Goal: Task Accomplishment & Management: Use online tool/utility

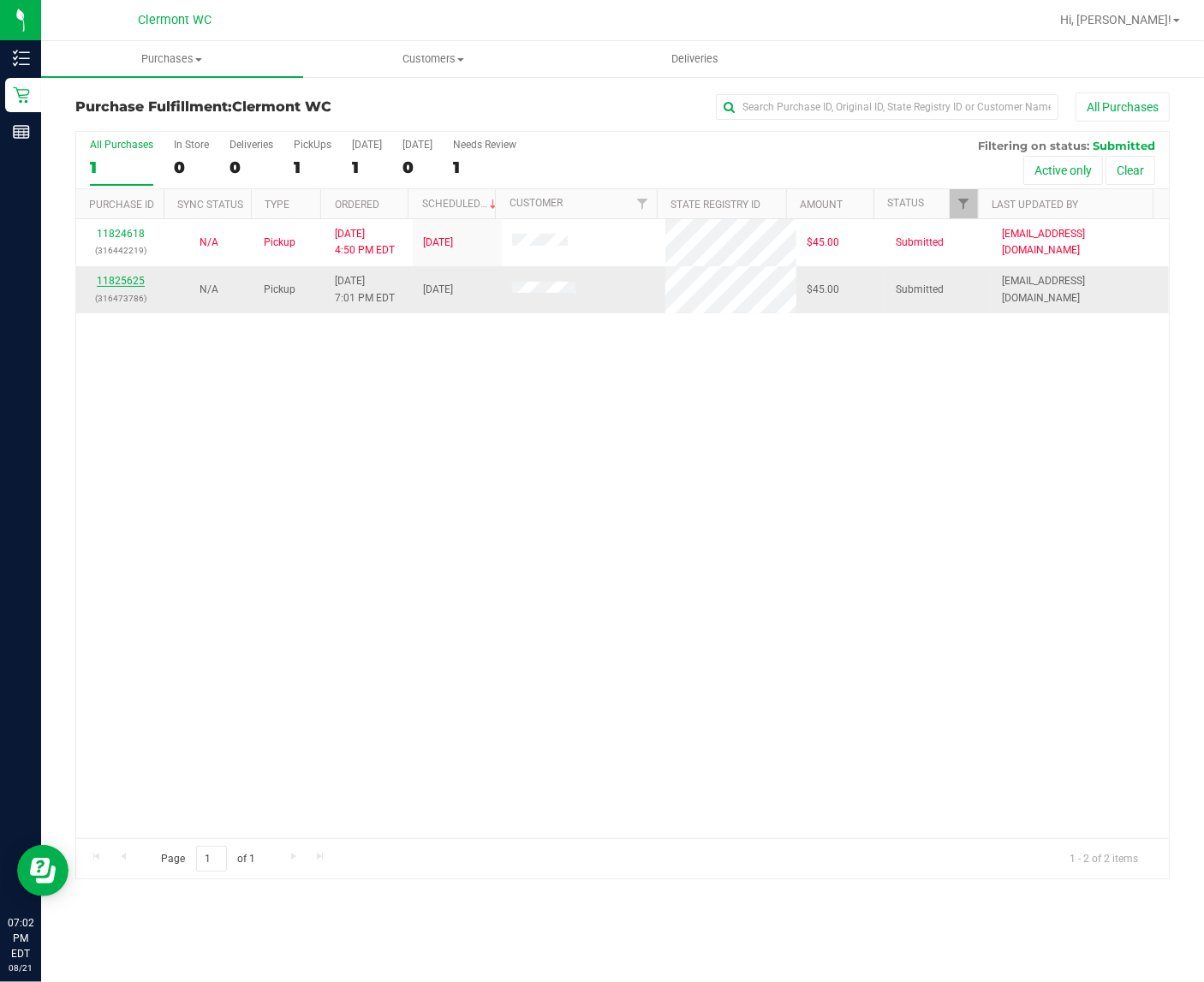
click at [129, 282] on link "11825625" at bounding box center [121, 280] width 48 height 12
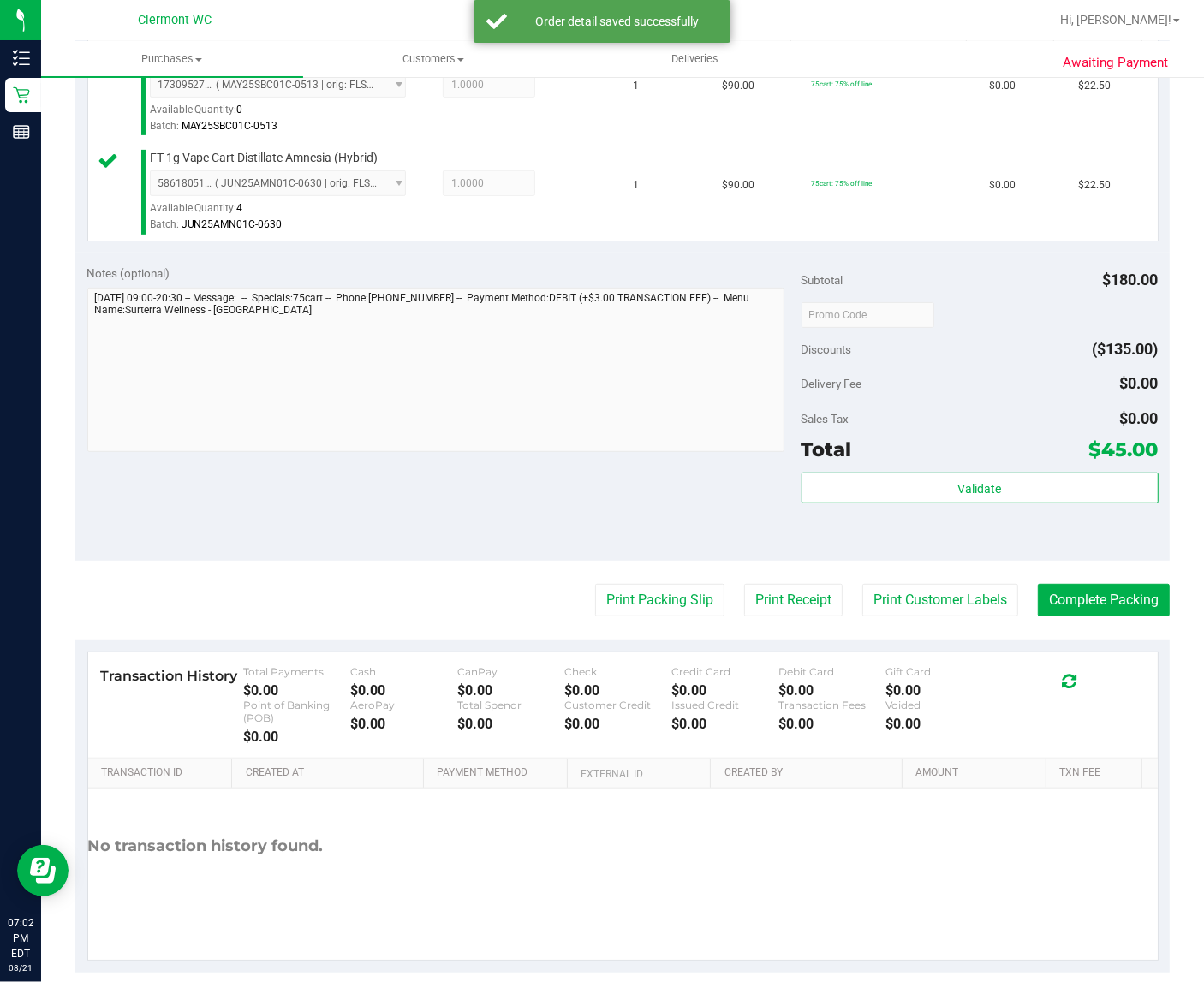
scroll to position [484, 0]
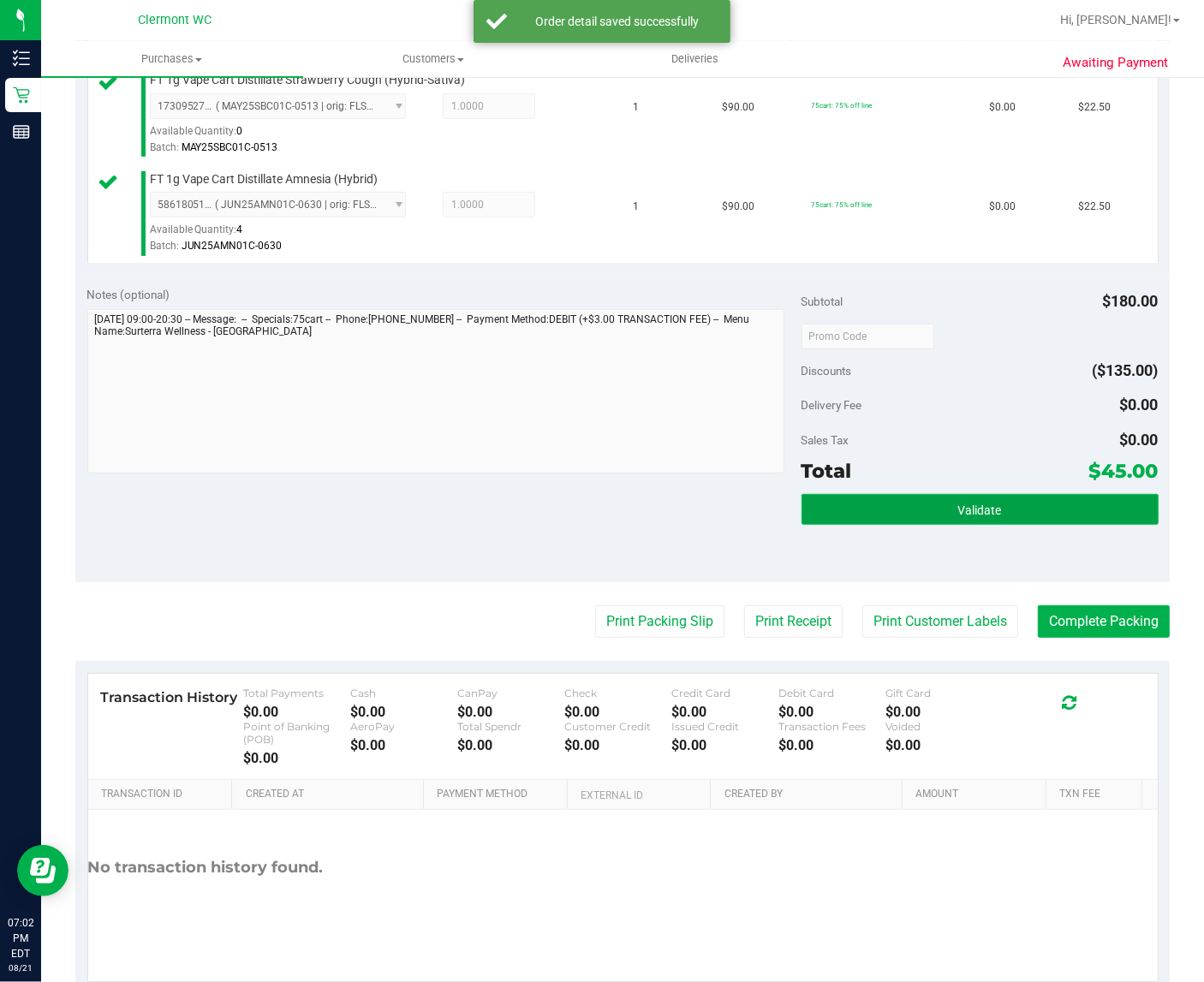
click at [941, 525] on button "Validate" at bounding box center [981, 509] width 357 height 31
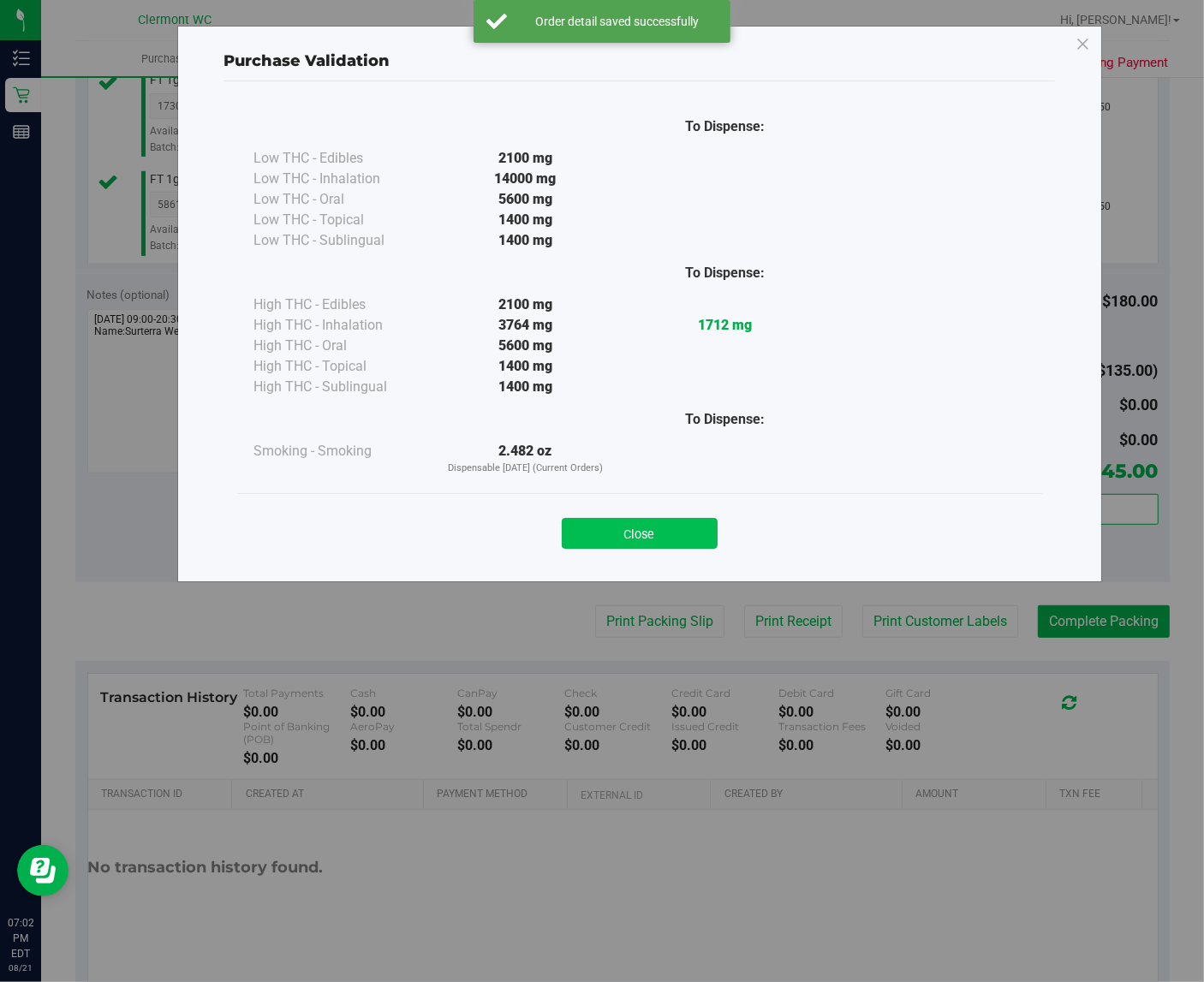
click at [635, 535] on button "Close" at bounding box center [640, 533] width 156 height 31
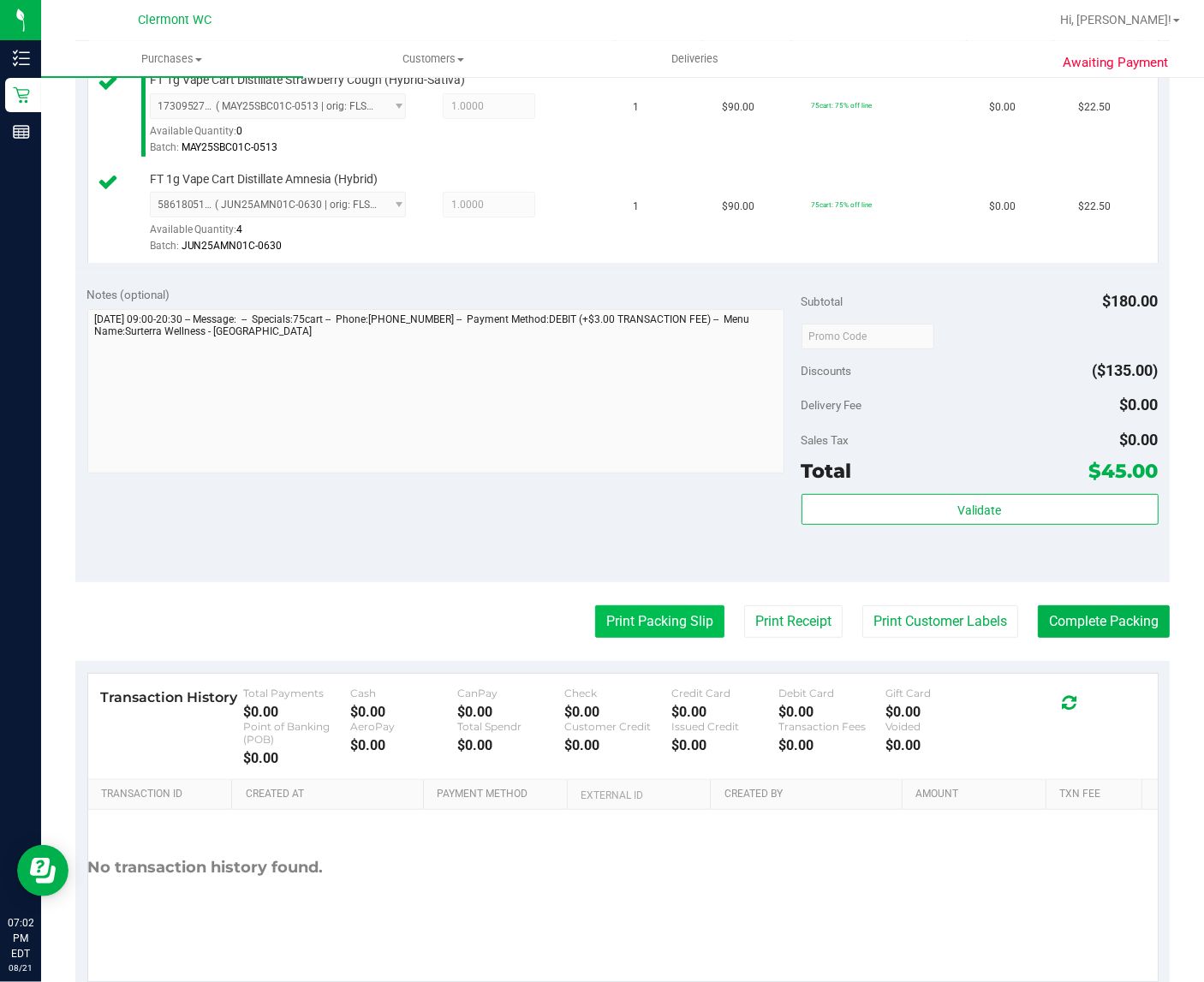
click at [645, 637] on button "Print Packing Slip" at bounding box center [659, 621] width 130 height 32
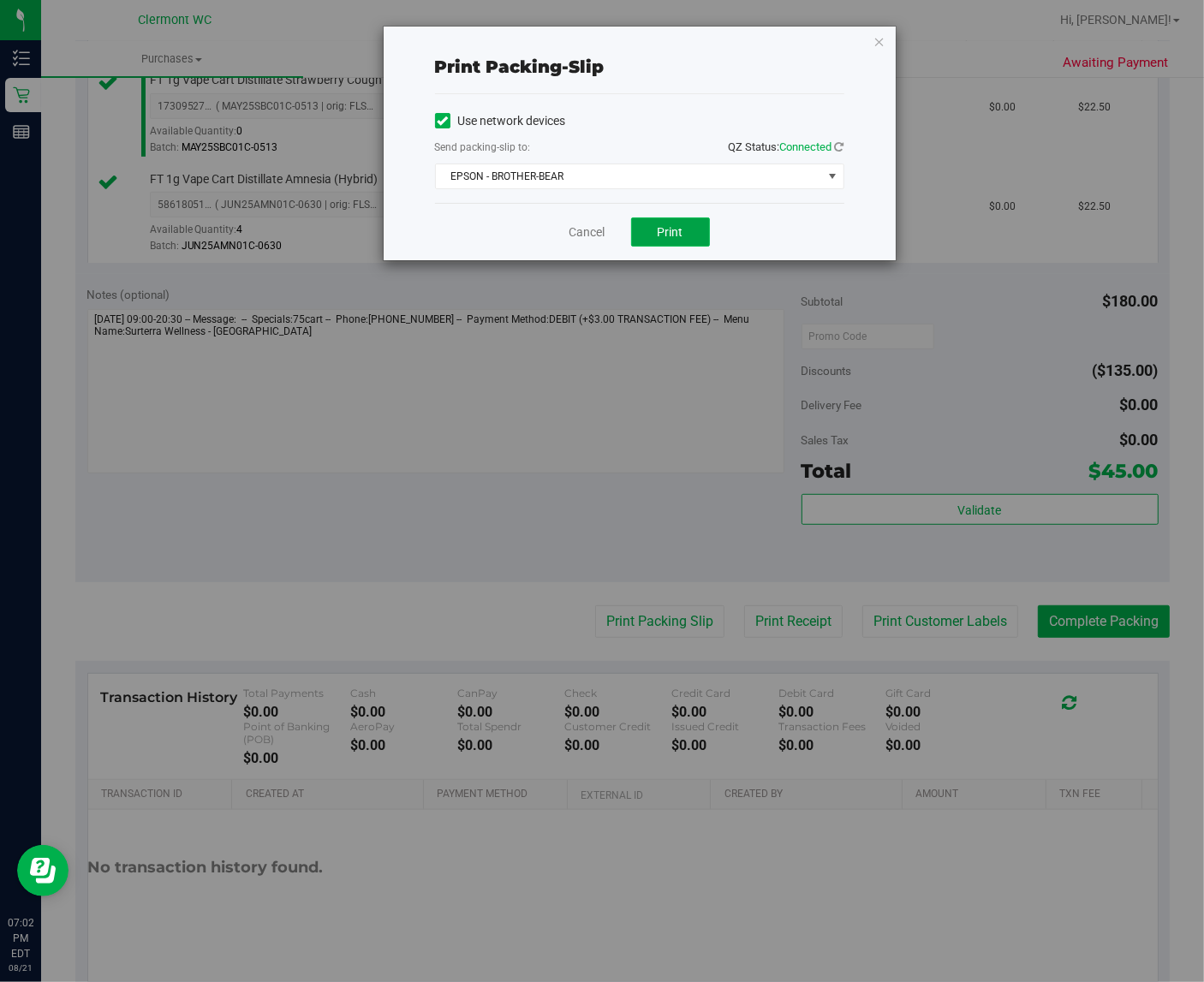
click at [668, 237] on span "Print" at bounding box center [670, 231] width 26 height 13
click at [591, 231] on link "Cancel" at bounding box center [588, 232] width 36 height 18
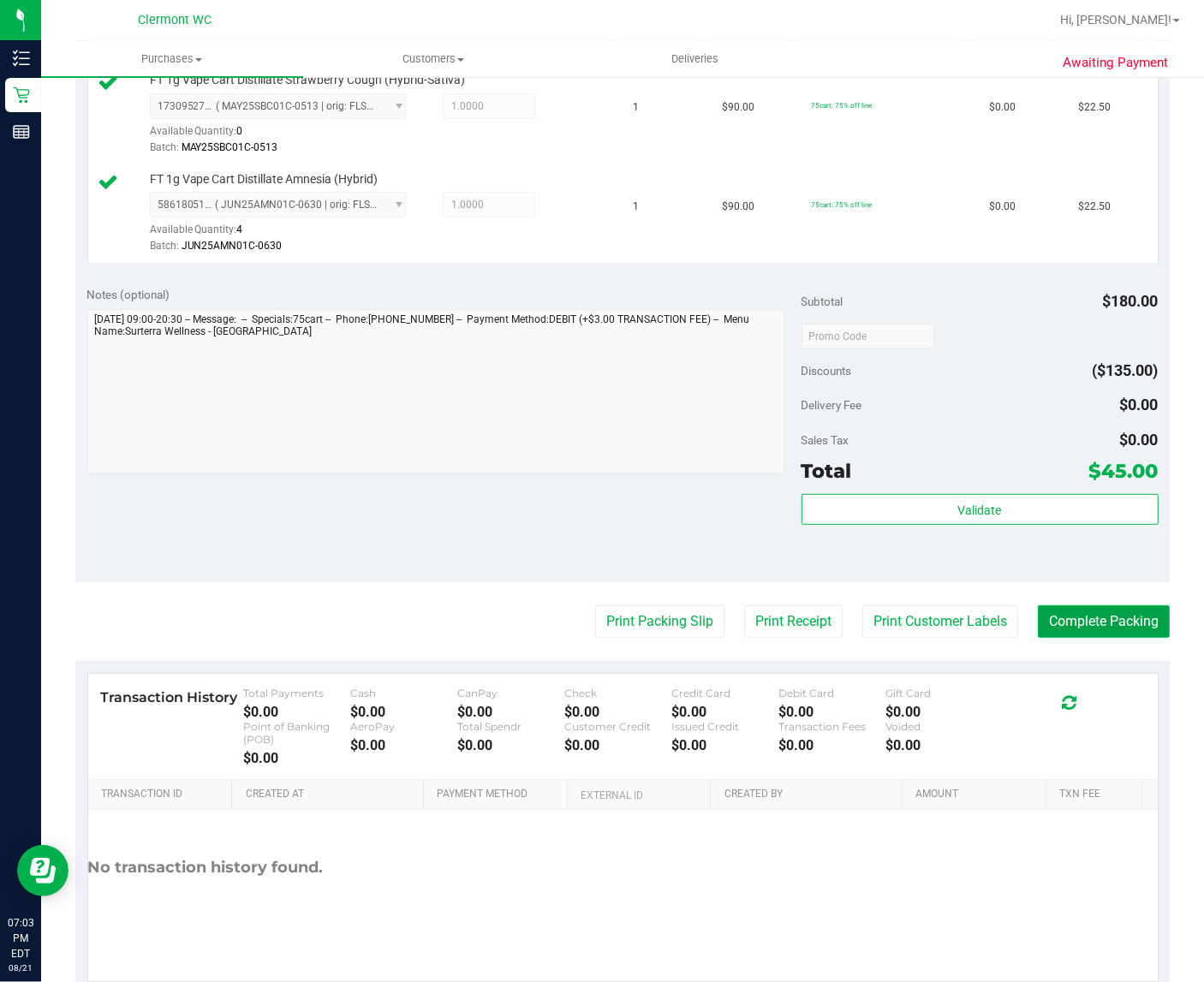
click at [1080, 637] on button "Complete Packing" at bounding box center [1104, 621] width 132 height 32
